Goal: Transaction & Acquisition: Purchase product/service

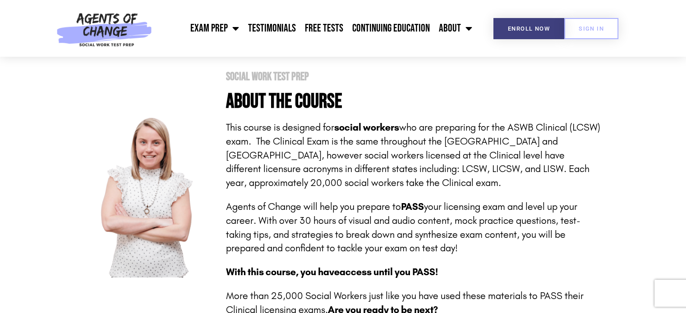
scroll to position [146, 0]
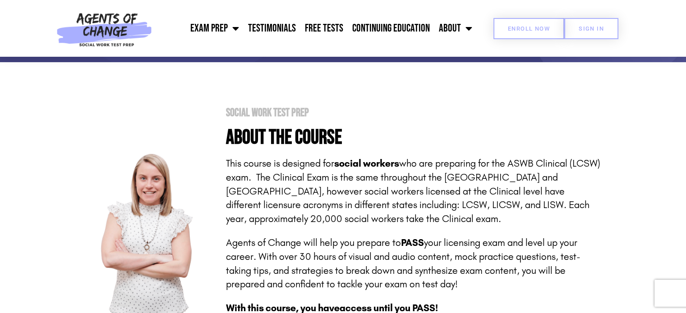
click at [516, 28] on span "Enroll Now" at bounding box center [529, 29] width 42 height 6
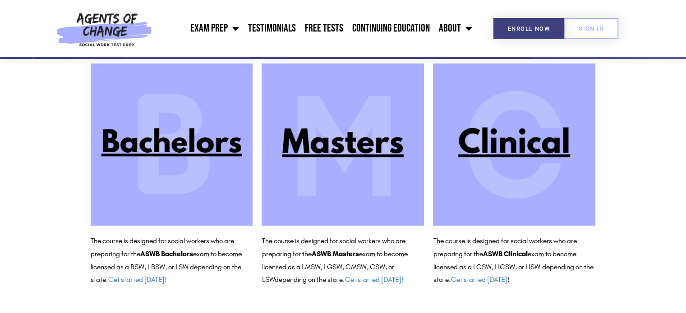
scroll to position [84, 0]
click at [502, 147] on img at bounding box center [514, 145] width 162 height 162
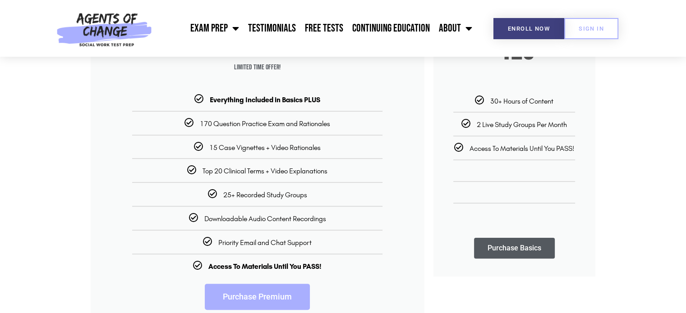
scroll to position [186, 0]
click at [255, 298] on link "Purchase Premium" at bounding box center [257, 297] width 105 height 26
